Goal: Information Seeking & Learning: Learn about a topic

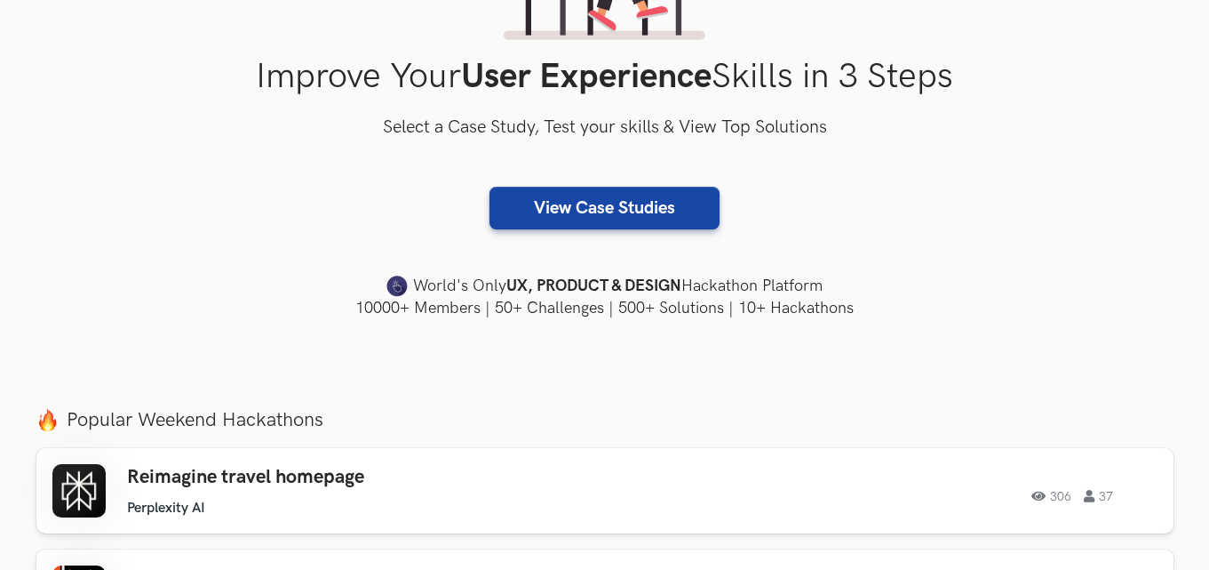
scroll to position [296, 0]
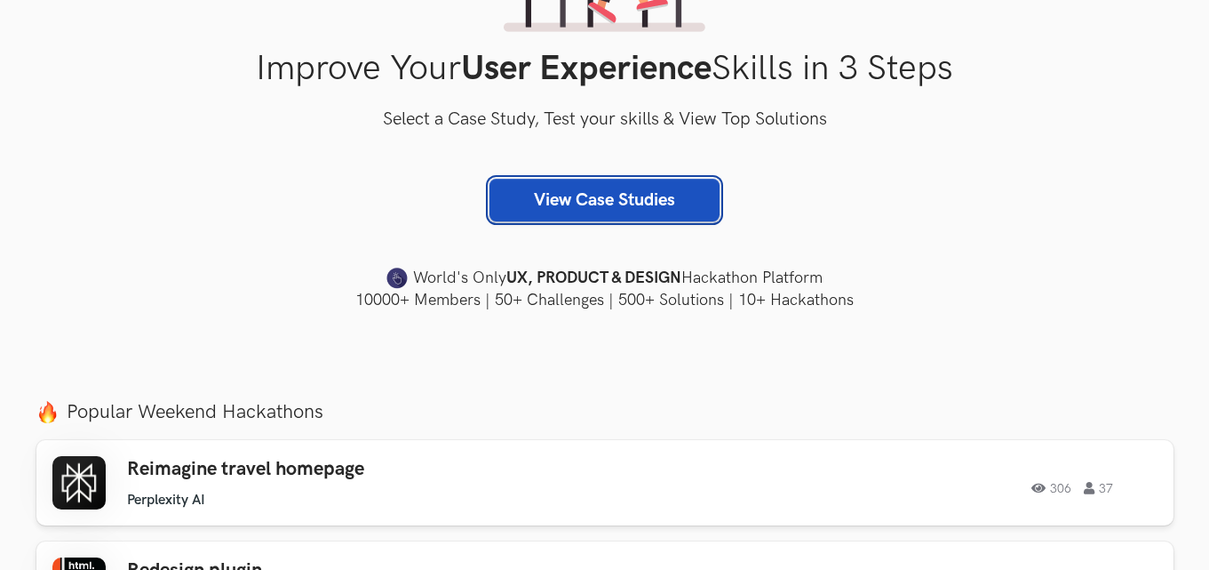
click at [602, 204] on link "View Case Studies" at bounding box center [605, 200] width 230 height 43
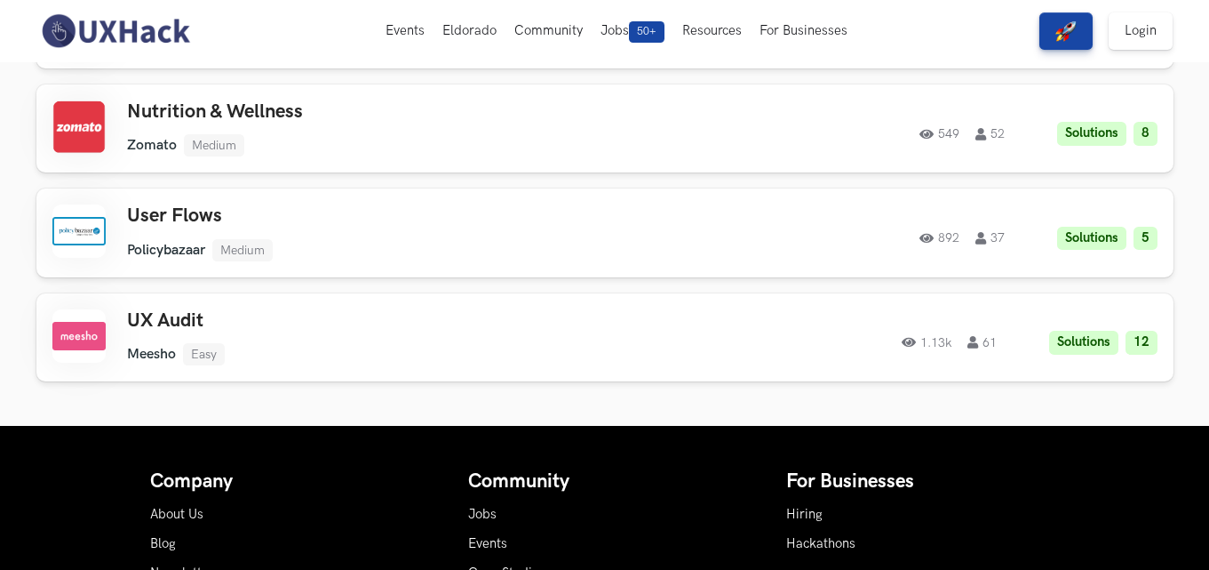
scroll to position [1940, 0]
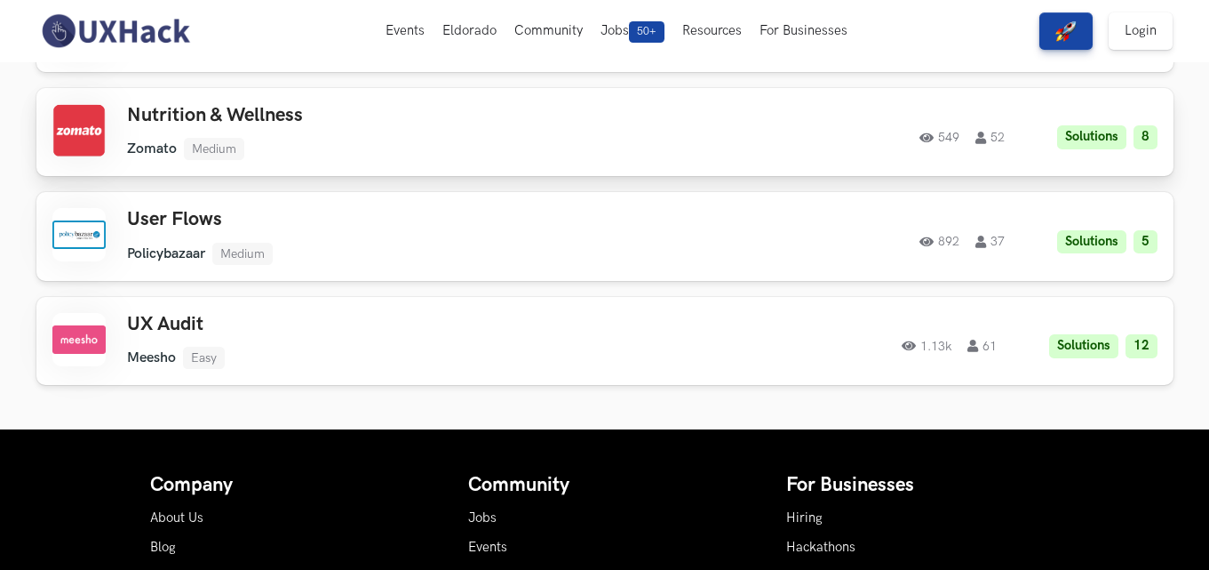
click at [105, 118] on div at bounding box center [78, 130] width 53 height 53
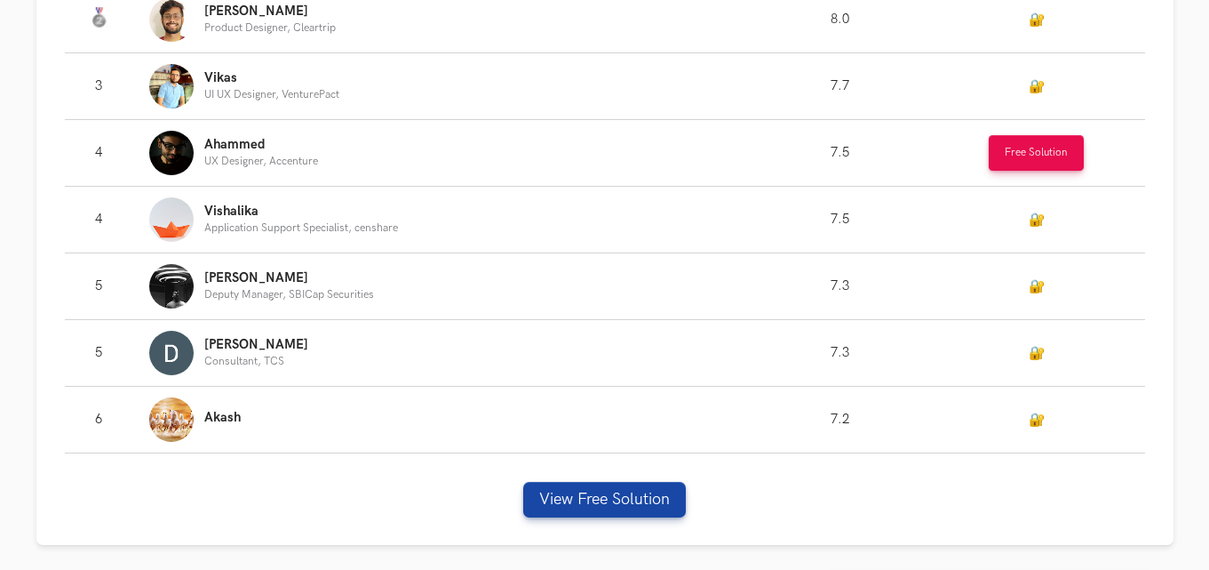
scroll to position [1333, 0]
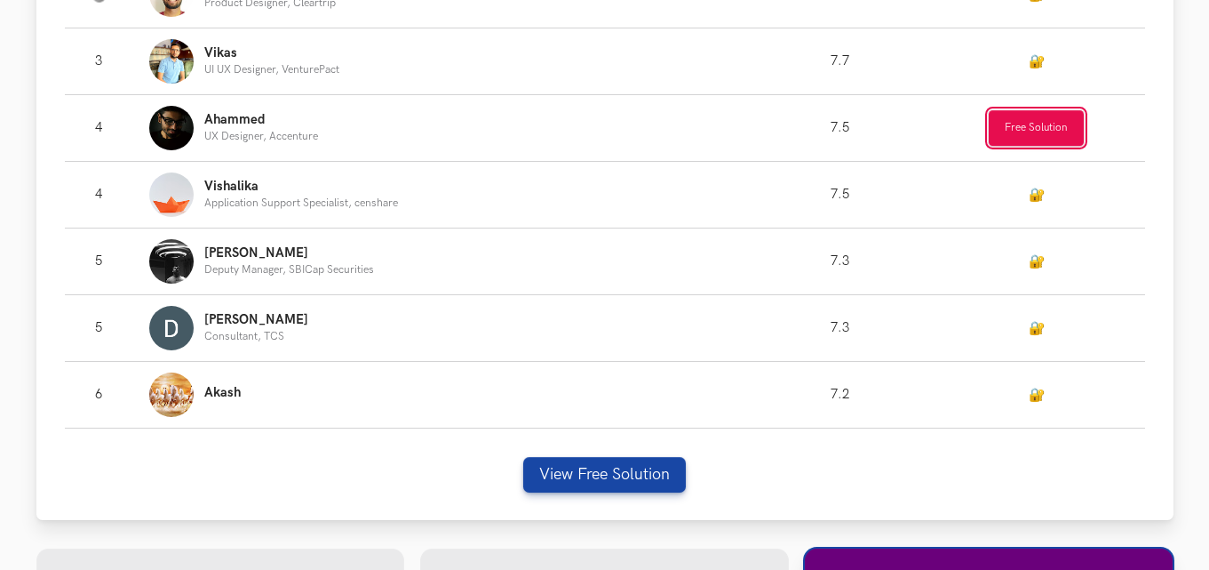
click at [1005, 127] on button "Free Solution" at bounding box center [1036, 128] width 95 height 36
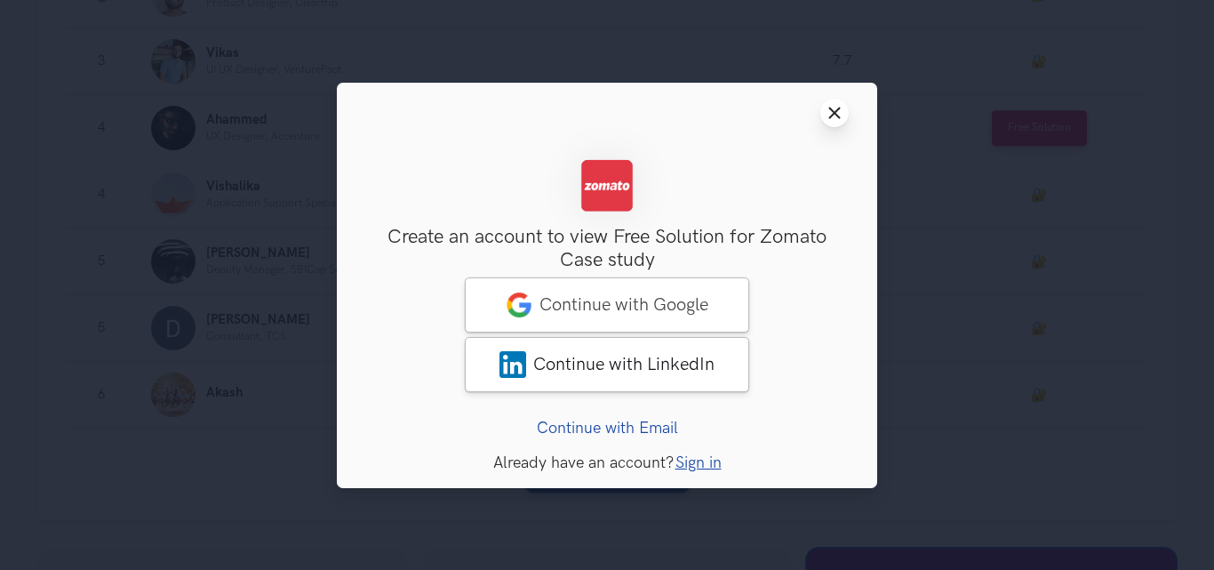
click at [834, 108] on icon "Close modal window" at bounding box center [834, 113] width 14 height 14
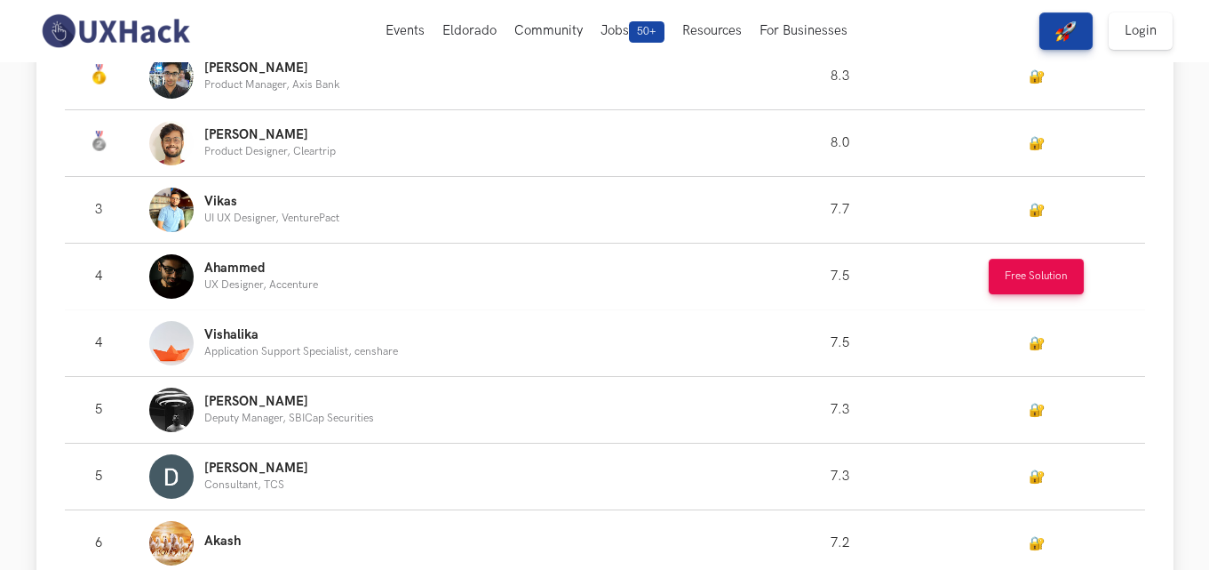
scroll to position [1037, 0]
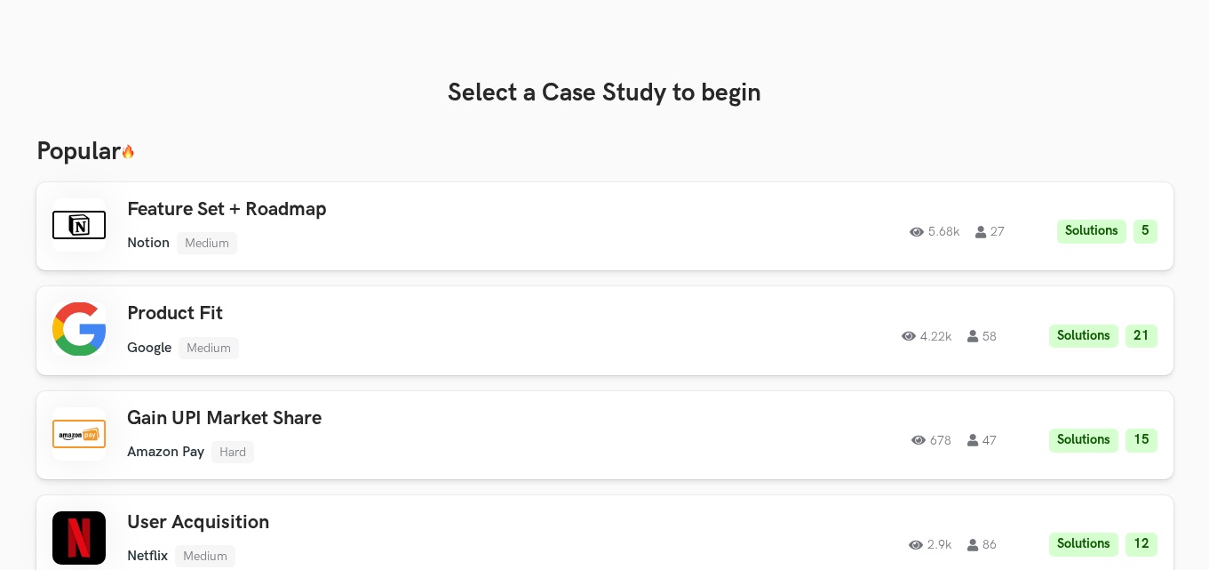
scroll to position [1730, 0]
